Goal: Connect with others

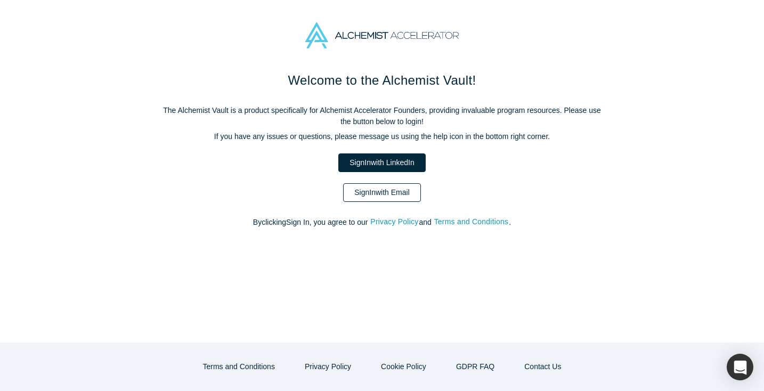
click at [397, 191] on link "Sign In with Email" at bounding box center [382, 192] width 78 height 19
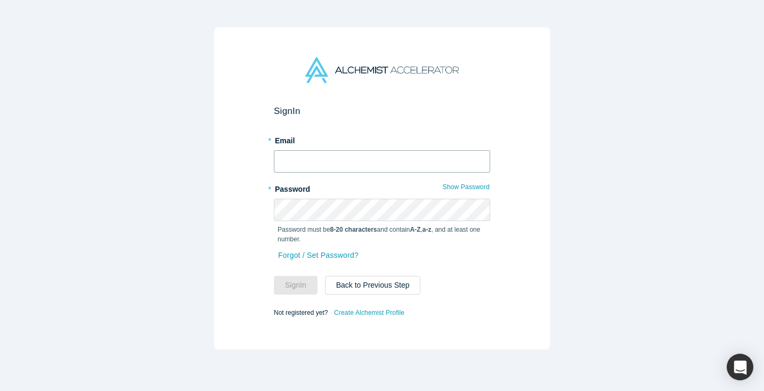
click at [334, 166] on input "text" at bounding box center [382, 161] width 216 height 22
paste input "[EMAIL_ADDRESS][DOMAIN_NAME]"
type input "[EMAIL_ADDRESS][DOMAIN_NAME]"
click at [305, 284] on button "Sign In" at bounding box center [296, 285] width 44 height 19
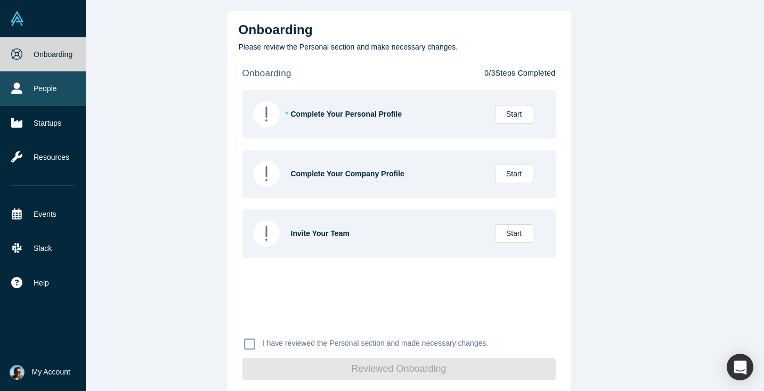
click at [35, 95] on link "People" at bounding box center [43, 88] width 86 height 34
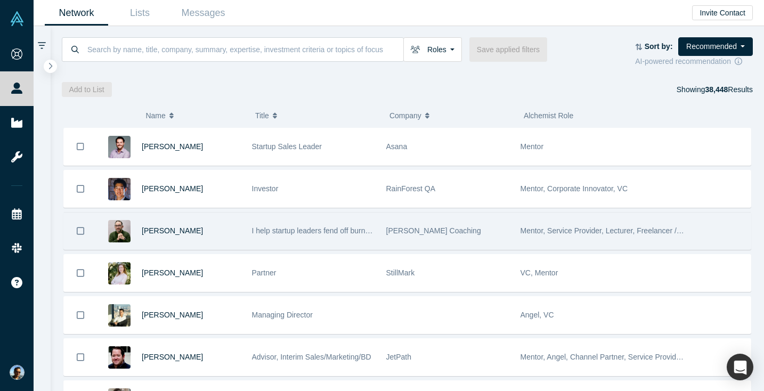
click at [304, 233] on span "I help startup leaders fend off burnout, build deep trust with their teams, and…" at bounding box center [452, 230] width 401 height 9
